Goal: Find specific page/section: Find specific page/section

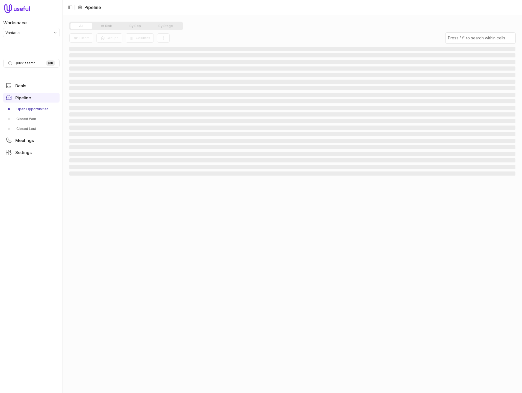
click at [24, 31] on html "Workspace Vantaca Quick search... ⌘ K Deals Pipeline Open Opportunities Closed …" at bounding box center [261, 196] width 522 height 393
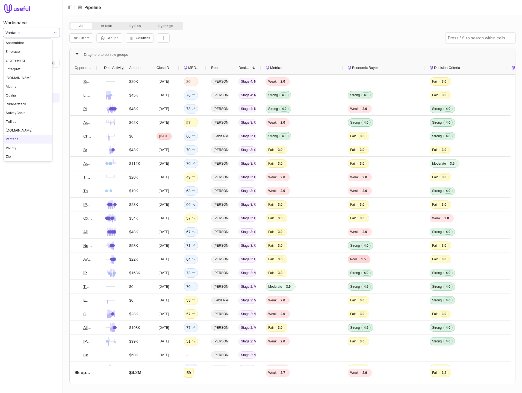
click at [24, 31] on html "Workspace Vantaca Quick search... ⌘ K Deals Pipeline Open Opportunities Closed …" at bounding box center [261, 196] width 522 height 393
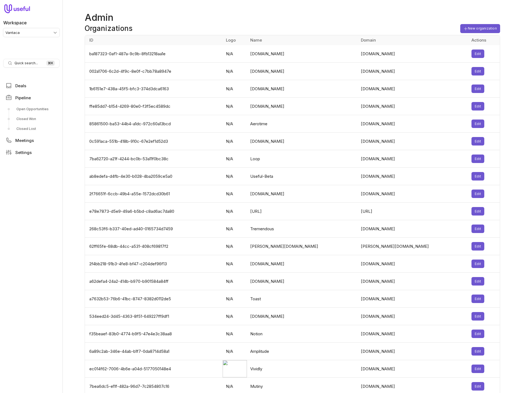
click at [268, 22] on h1 "Admin" at bounding box center [292, 17] width 415 height 13
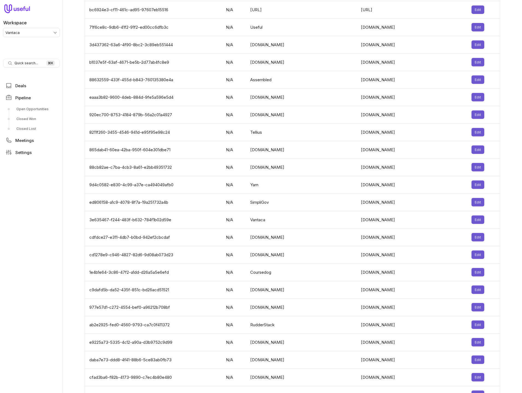
scroll to position [1652, 0]
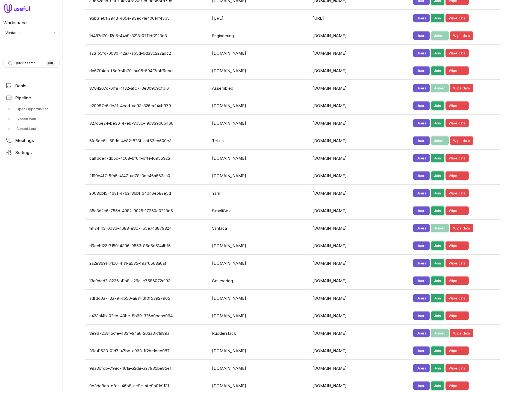
click at [135, 202] on td "85a8d2e6-755d-4982-9025-17350e0228d5" at bounding box center [147, 210] width 124 height 17
click at [122, 272] on td "13a9ded2-8236-41b8-a26e-c7586072c193" at bounding box center [147, 280] width 124 height 17
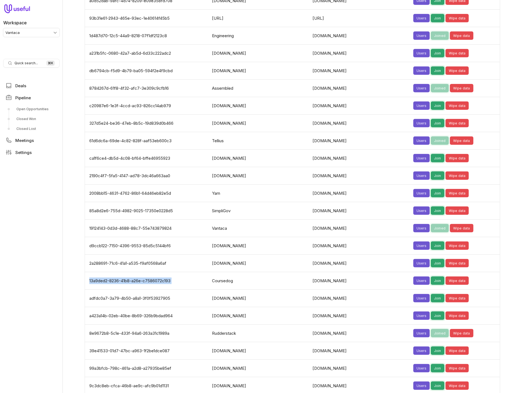
click at [122, 272] on td "13a9ded2-8236-41b8-a26e-c7586072c193" at bounding box center [147, 280] width 124 height 17
copy td "13a9ded2-8236-41b8-a26e-c7586072c193"
